Goal: Complete application form

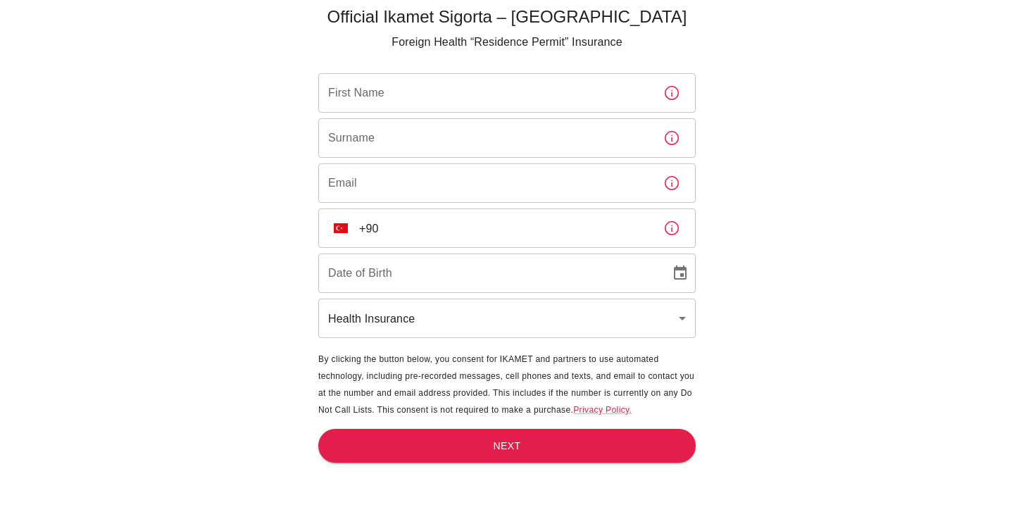
scroll to position [46, 0]
click at [661, 319] on body "Official Ikamet Sigorta – [DEMOGRAPHIC_DATA] Foreign Health “Residence Permit” …" at bounding box center [507, 233] width 1014 height 558
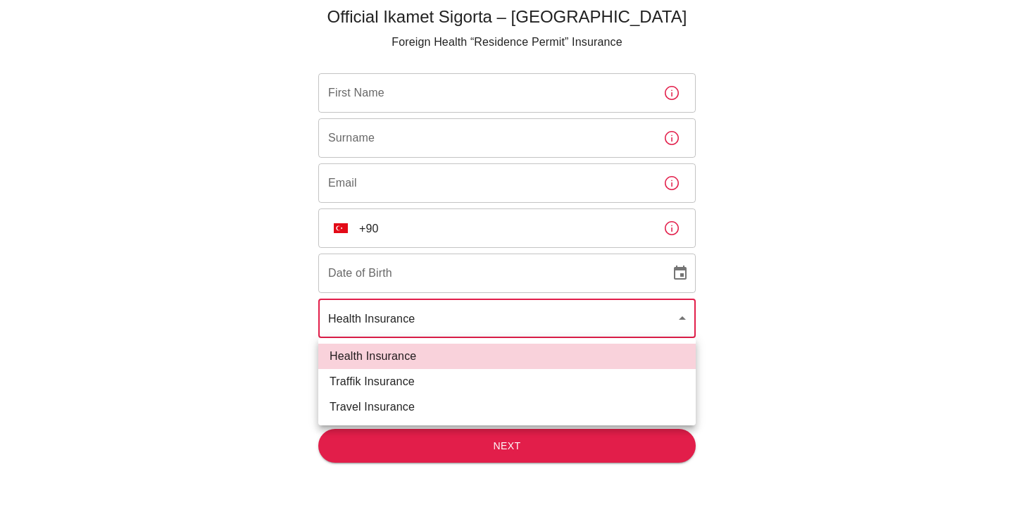
click at [934, 384] on div at bounding box center [507, 256] width 1014 height 512
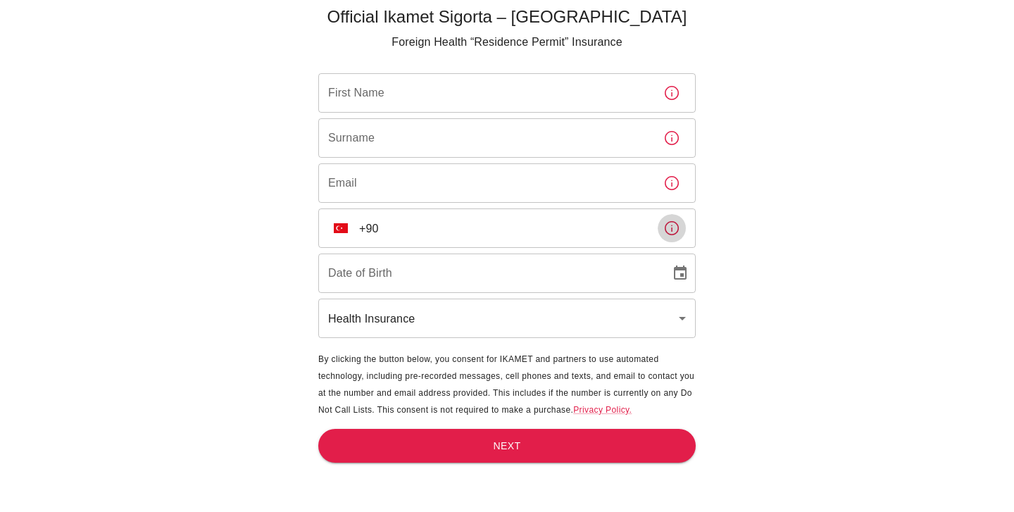
click at [676, 230] on icon "button" at bounding box center [671, 228] width 17 height 17
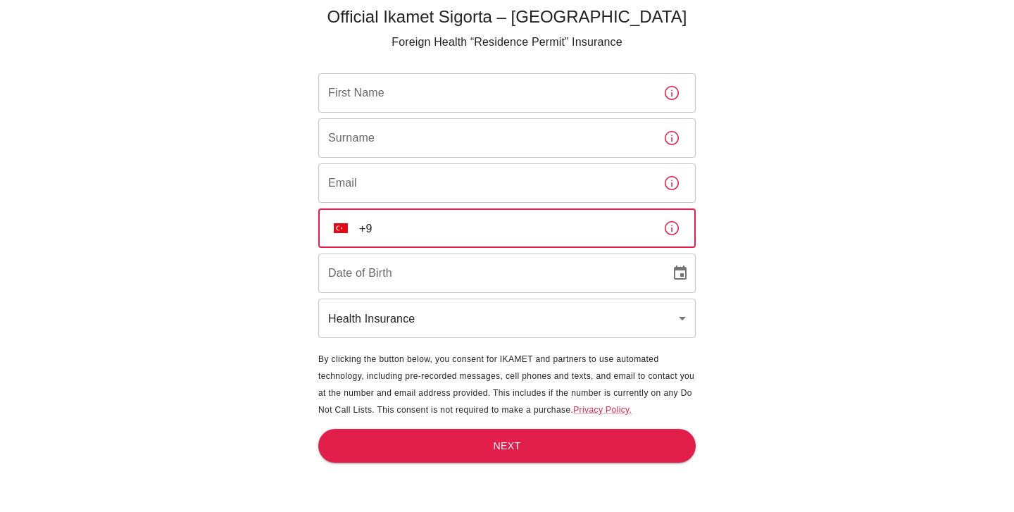
type input "+"
type input "+39"
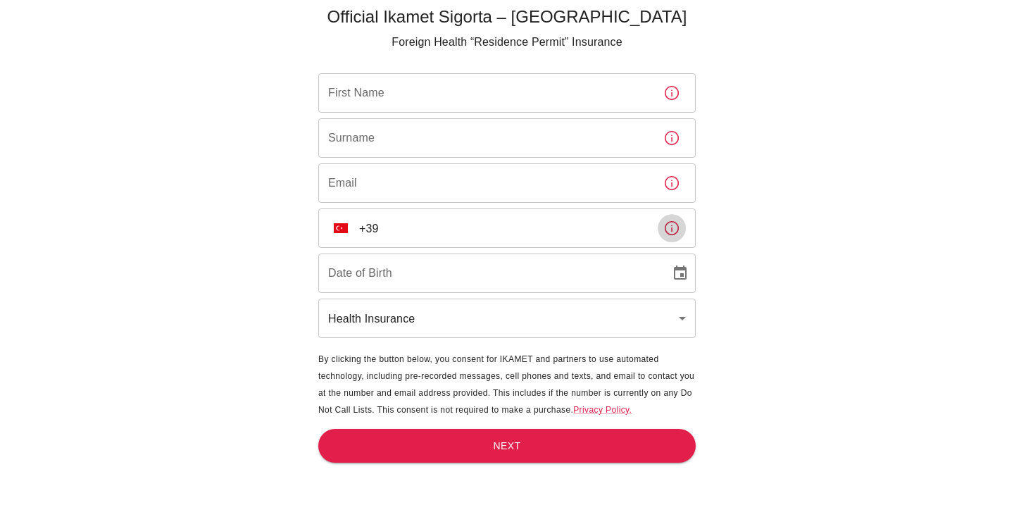
type input "DD/MM/YYYY"
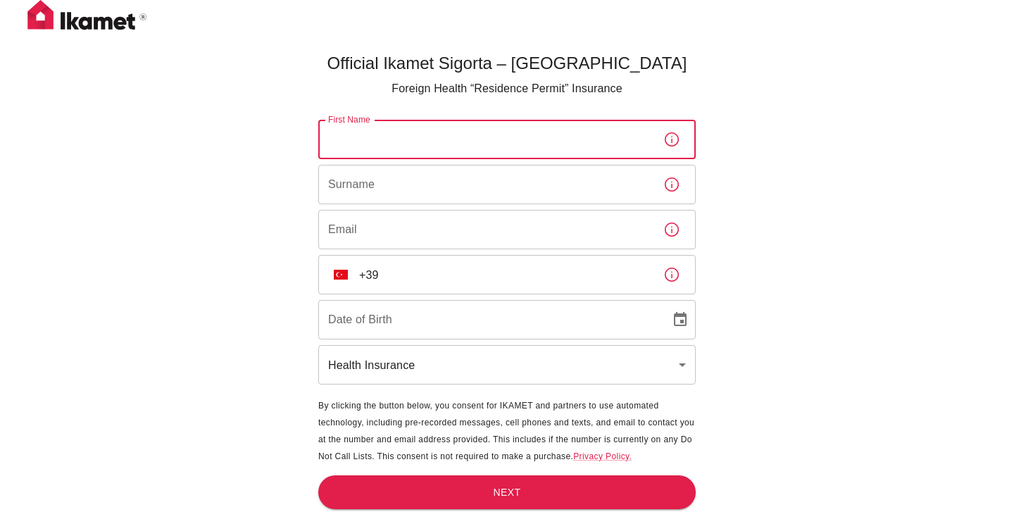
scroll to position [0, 0]
click at [85, 15] on img at bounding box center [87, 17] width 141 height 35
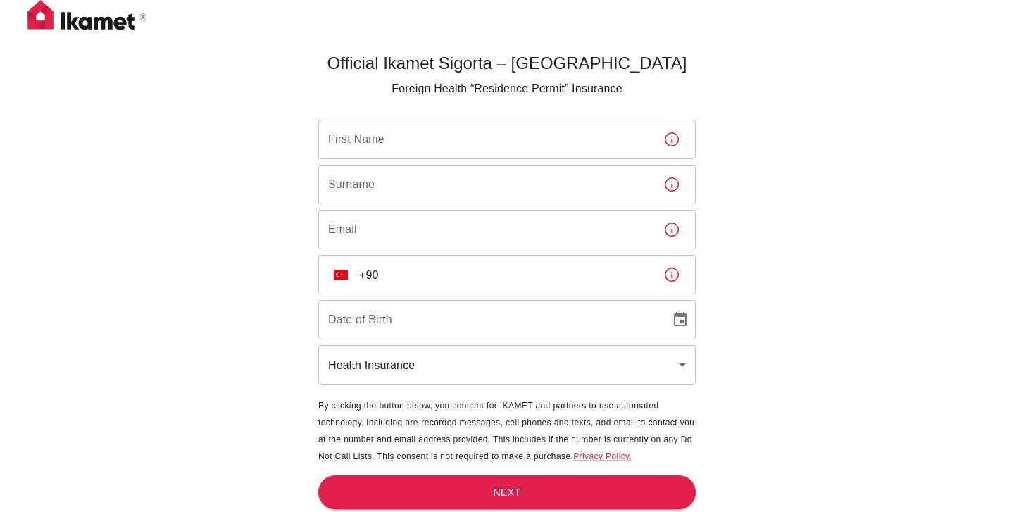
click at [677, 276] on icon "button" at bounding box center [671, 274] width 17 height 17
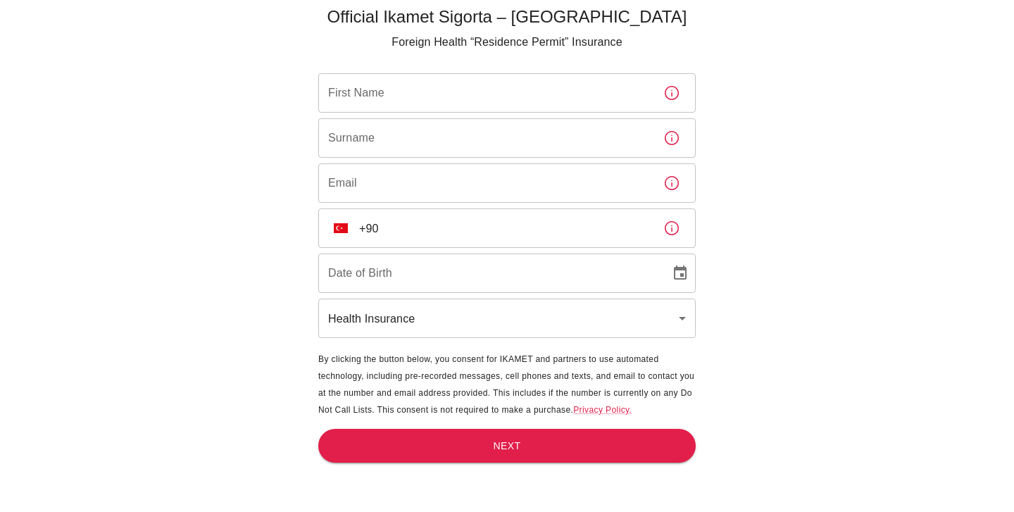
scroll to position [46, 0]
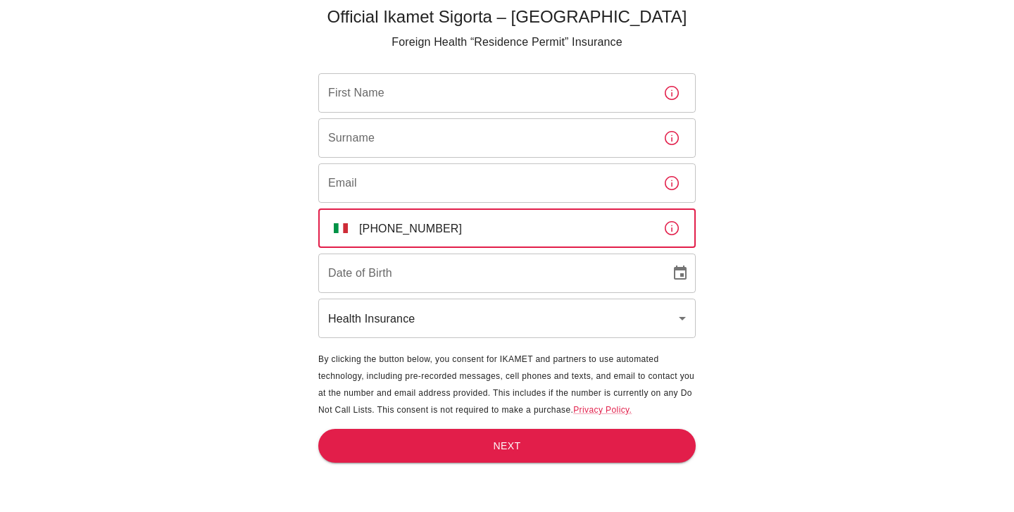
type input "[PHONE_NUMBER]"
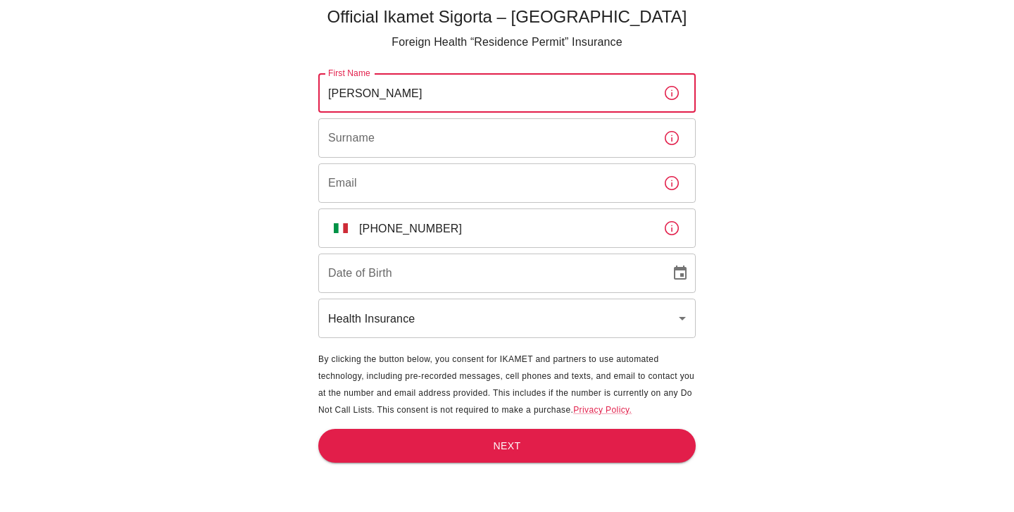
type input "Francesco"
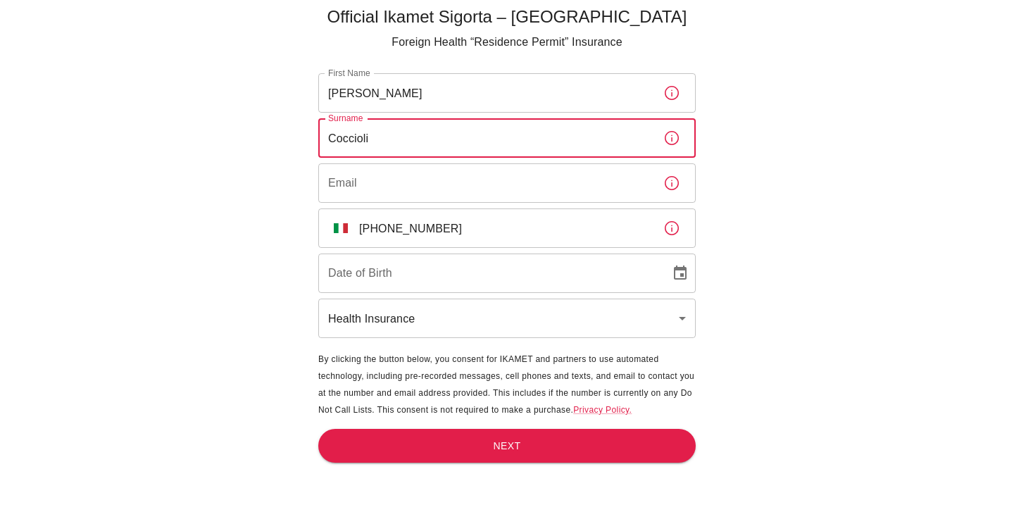
type input "Coccioli"
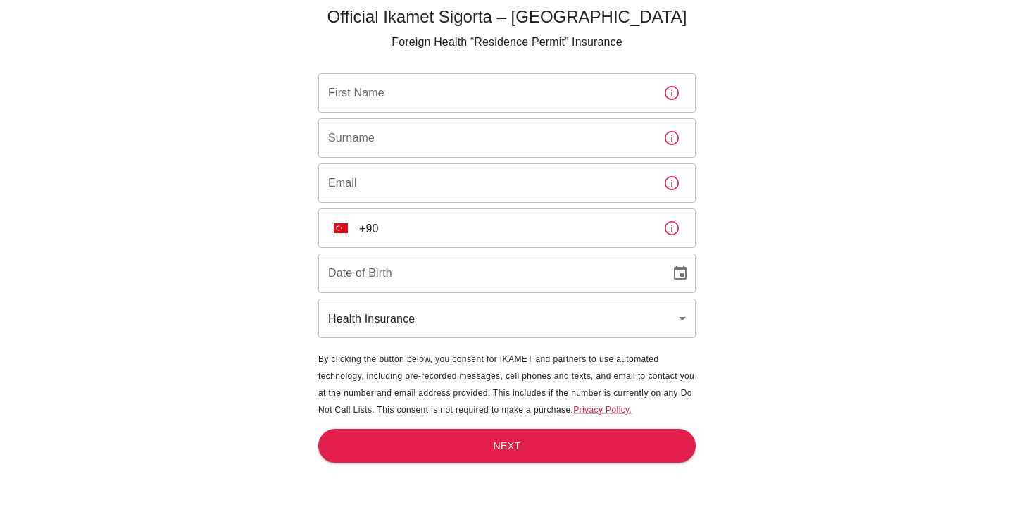
scroll to position [37, 0]
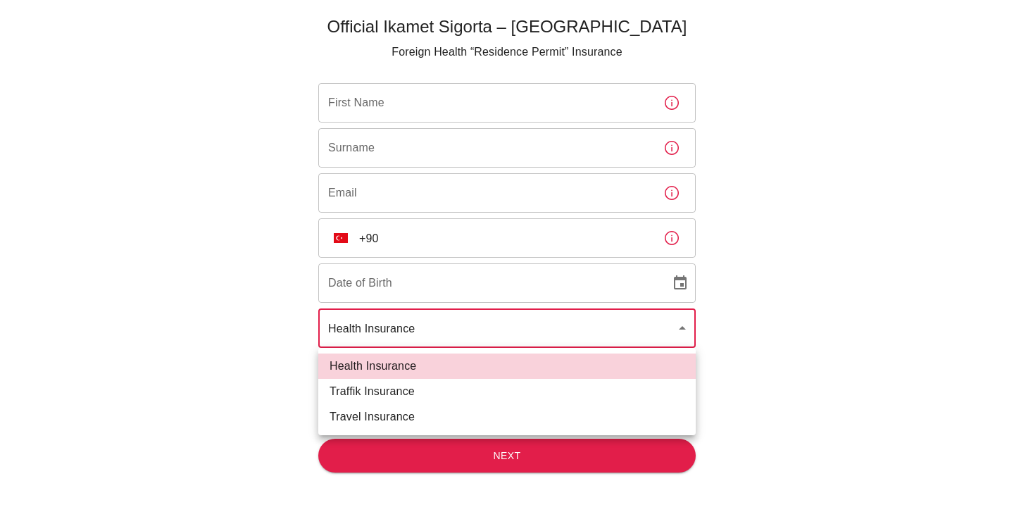
click at [680, 332] on body "Official Ikamet Sigorta – Turkey Foreign Health “Residence Permit” Insurance Fi…" at bounding box center [507, 242] width 1014 height 558
click at [780, 294] on div at bounding box center [507, 256] width 1014 height 512
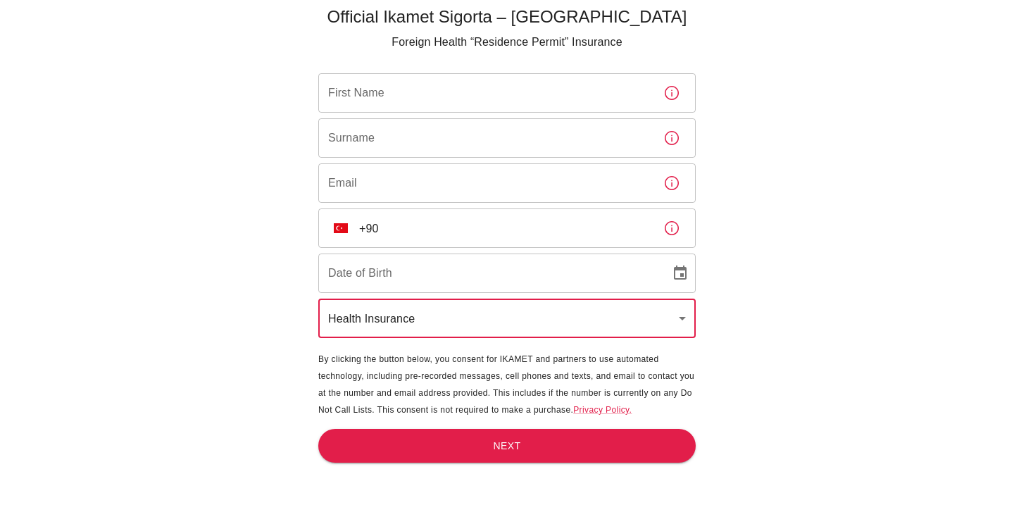
scroll to position [46, 0]
click at [533, 449] on button "Next" at bounding box center [506, 446] width 377 height 35
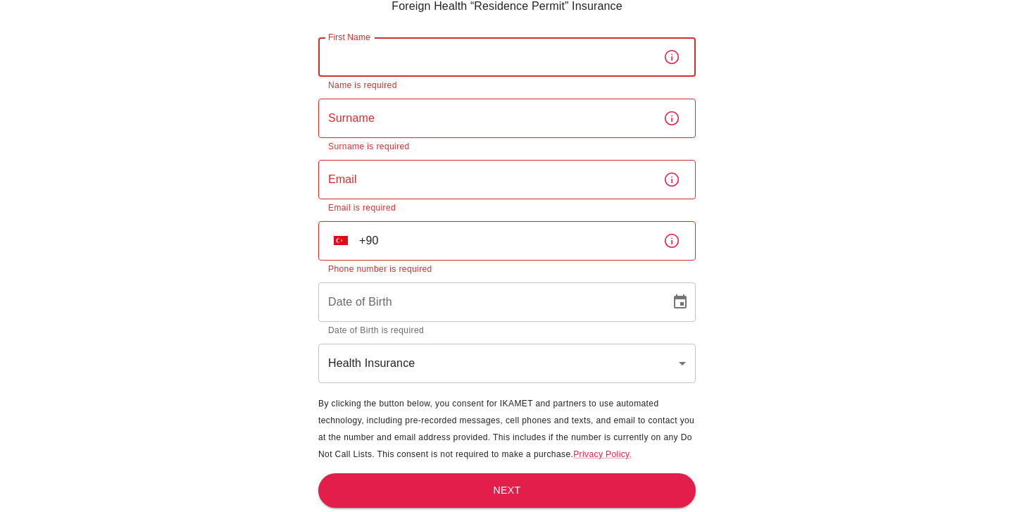
scroll to position [80, 0]
